Goal: Task Accomplishment & Management: Manage account settings

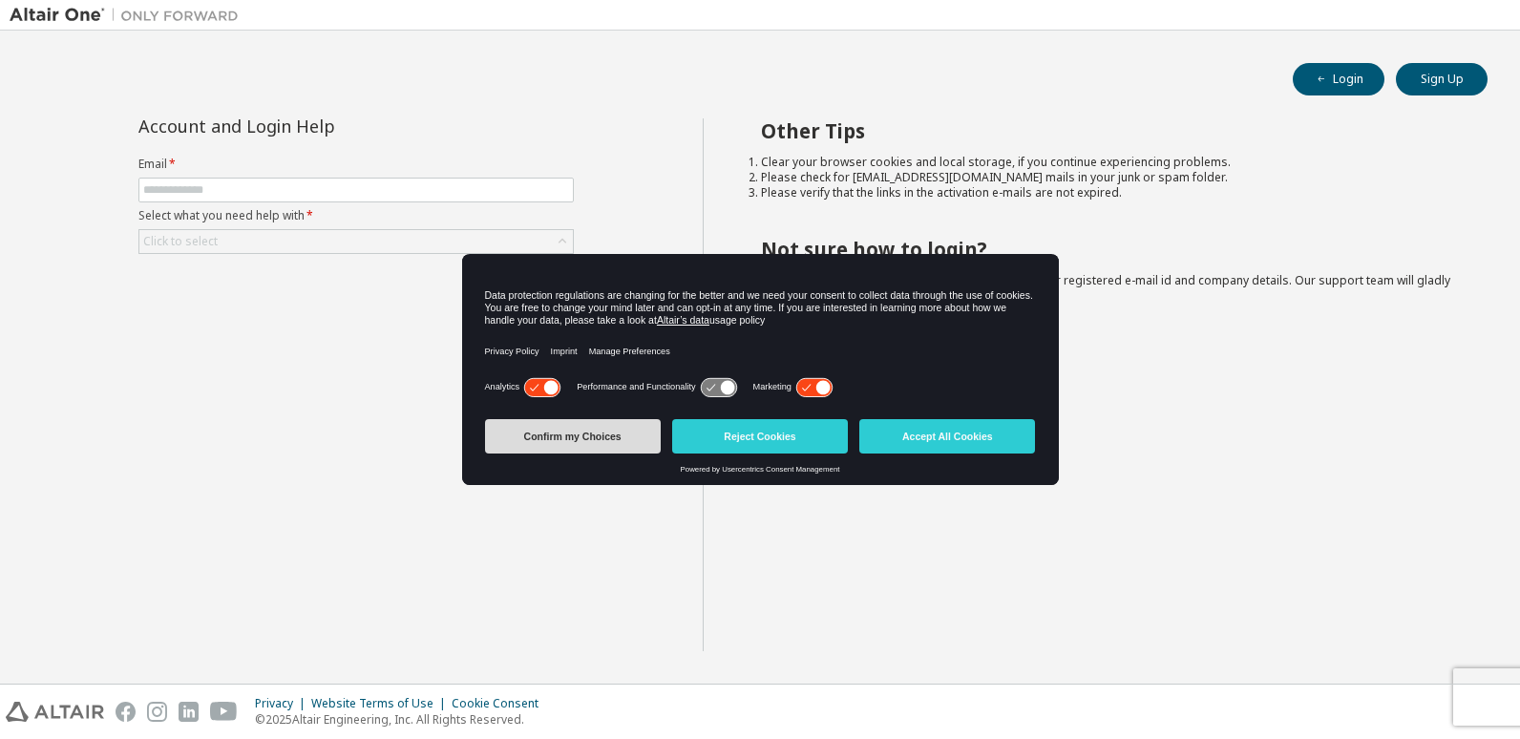
click at [595, 436] on button "Confirm my Choices" at bounding box center [573, 436] width 176 height 34
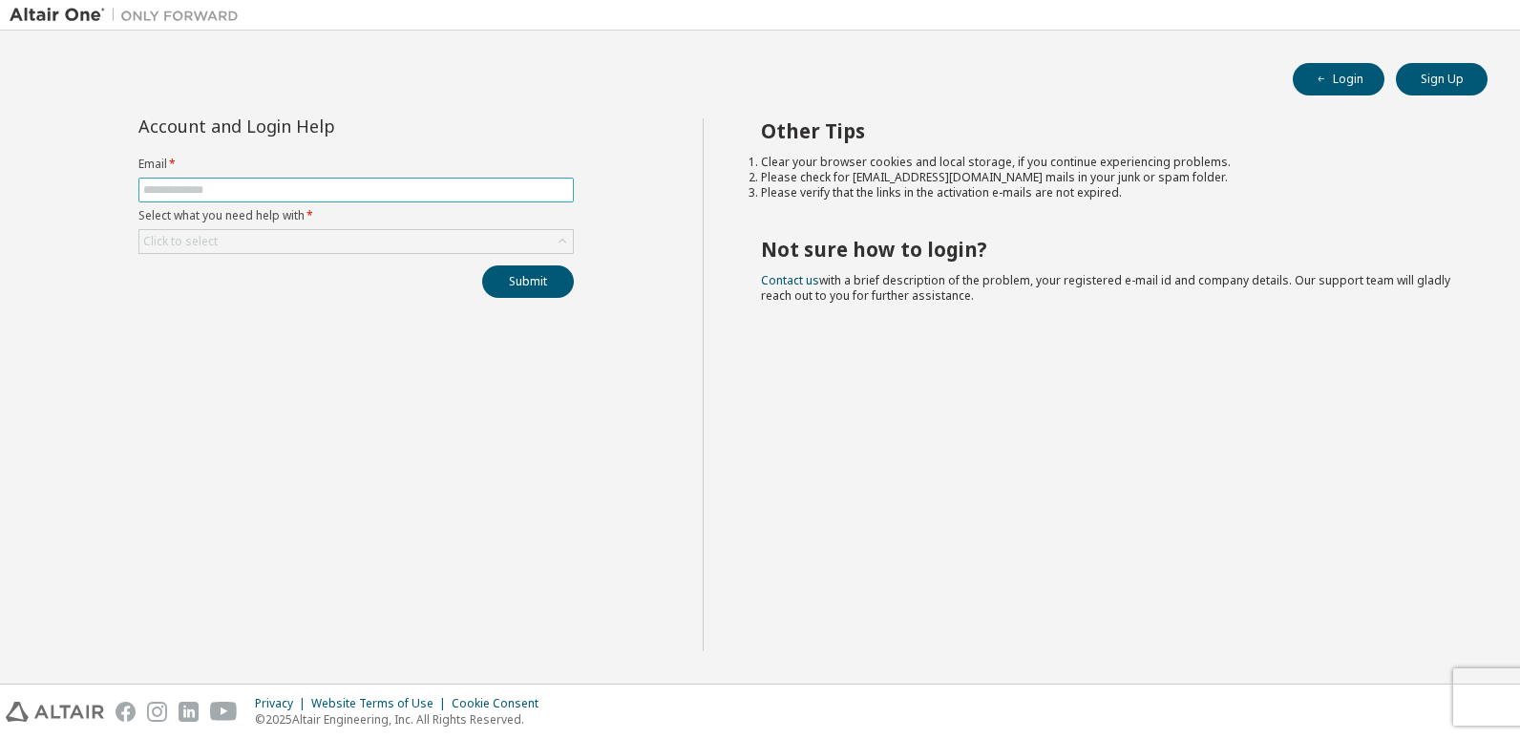
click at [360, 185] on input "text" at bounding box center [356, 189] width 426 height 15
type input "**********"
click at [442, 234] on div "Click to select" at bounding box center [356, 241] width 434 height 23
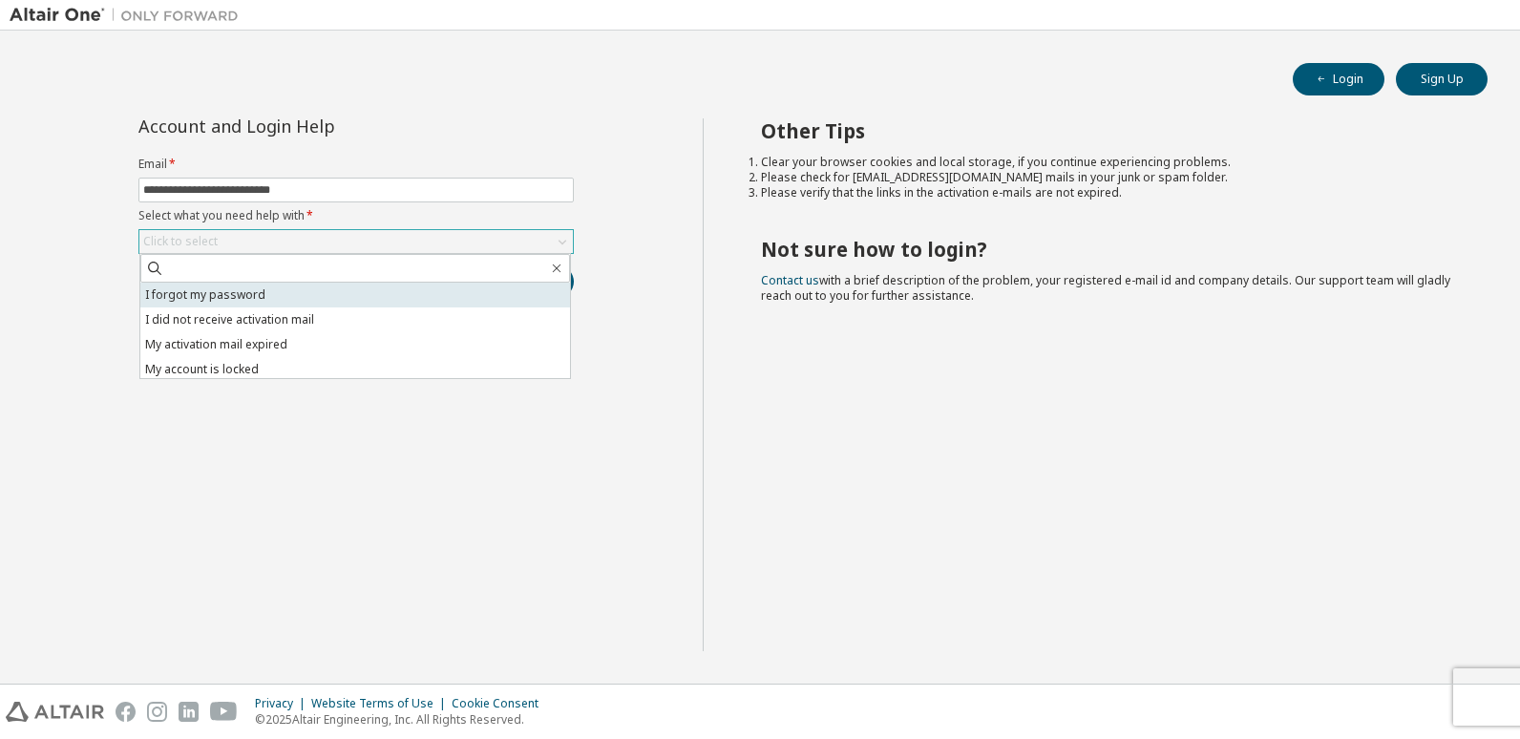
click at [288, 289] on li "I forgot my password" at bounding box center [355, 295] width 430 height 25
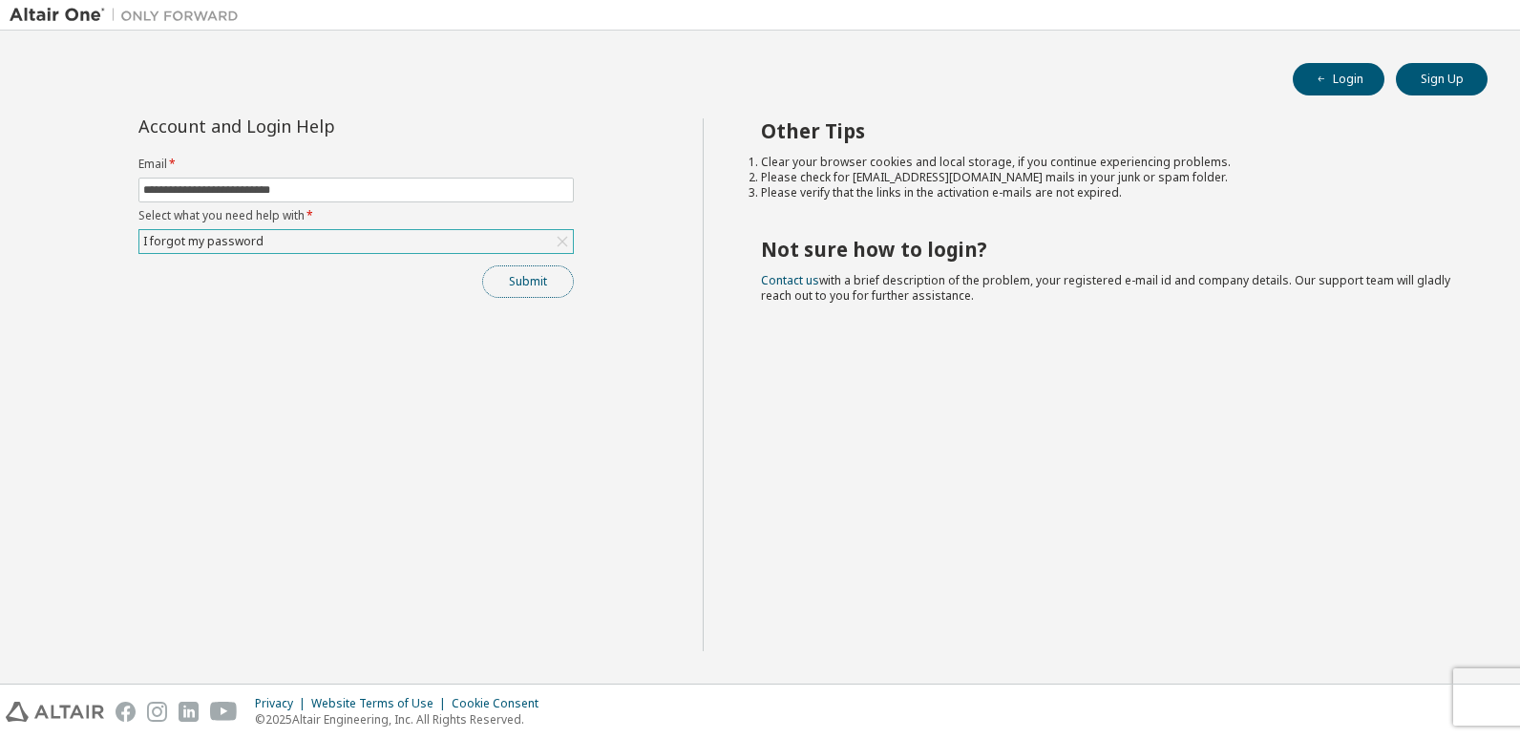
click at [526, 279] on button "Submit" at bounding box center [528, 281] width 92 height 32
click at [505, 289] on div "Submit" at bounding box center [355, 281] width 435 height 32
click at [531, 282] on button "Submit" at bounding box center [528, 281] width 92 height 32
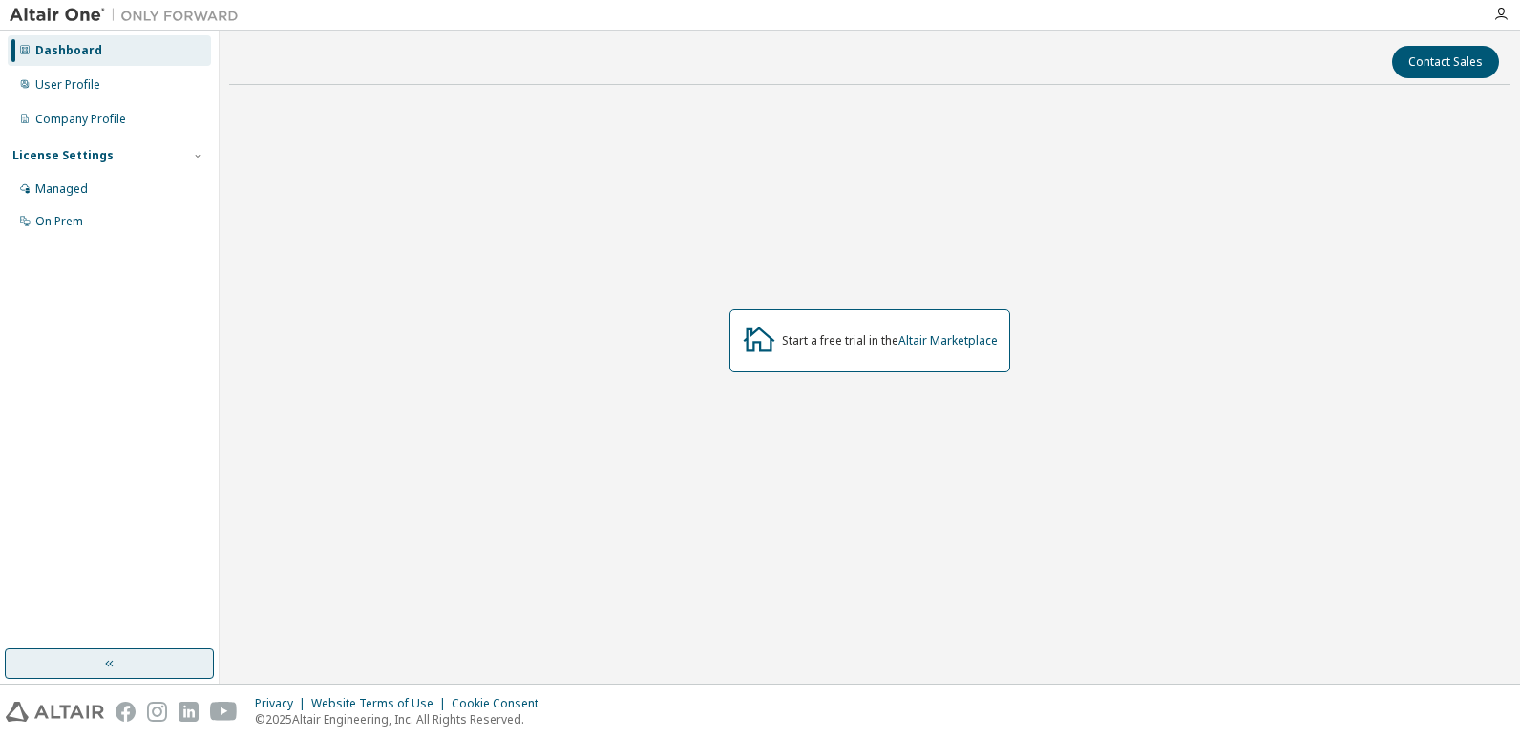
click at [64, 670] on button "button" at bounding box center [109, 663] width 209 height 31
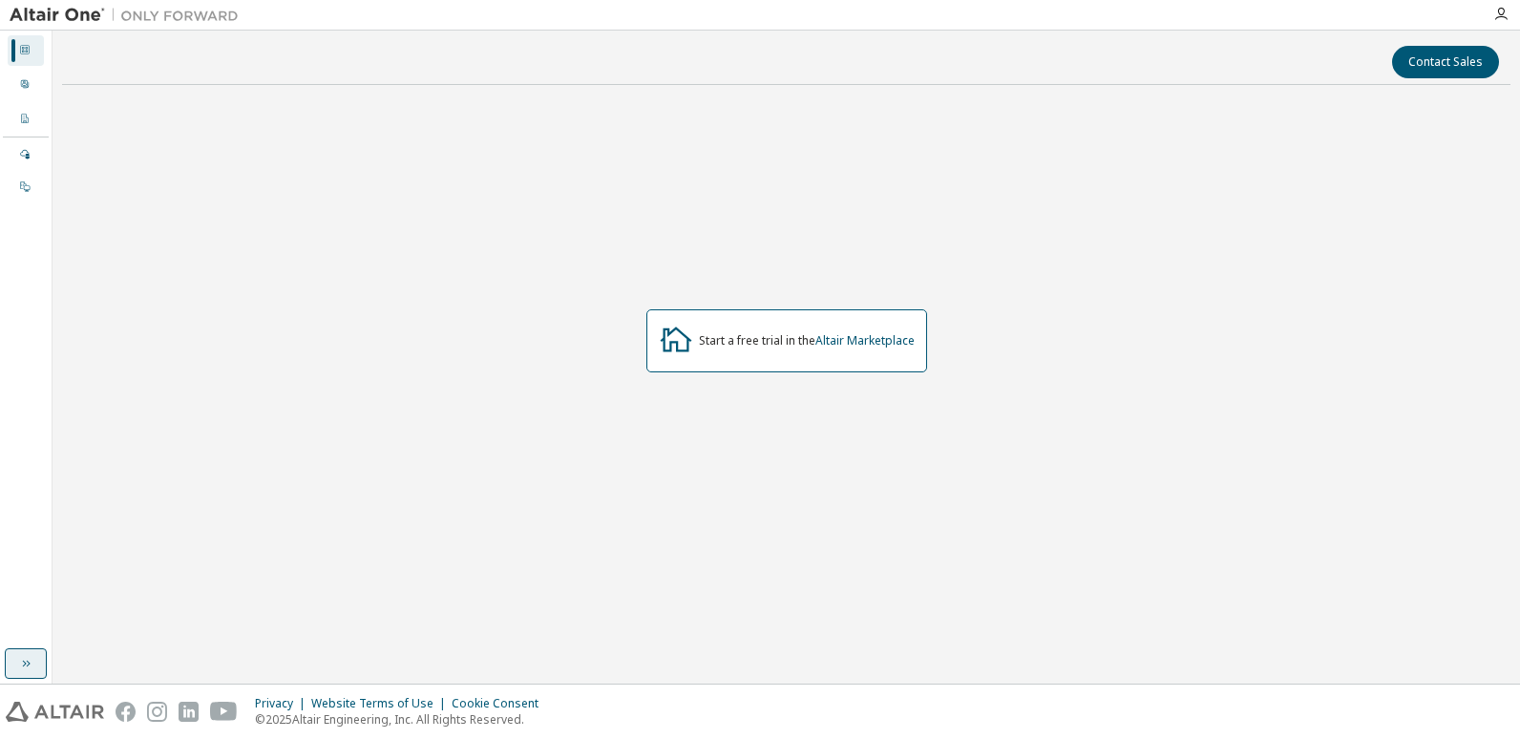
click at [24, 650] on button "button" at bounding box center [26, 663] width 42 height 31
